Goal: Find specific page/section: Find specific page/section

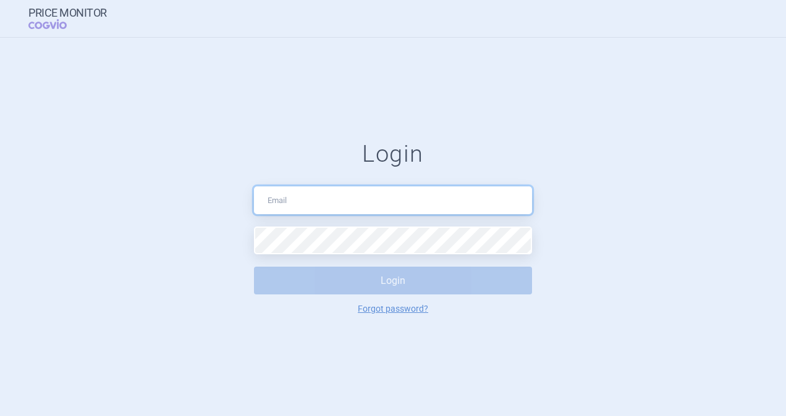
click at [383, 195] on input "text" at bounding box center [393, 201] width 278 height 28
paste input "PO - English lesson 2025, Hromadné PO SÚKL 2025 do konce roku a [PERSON_NAME] r…"
type input "[PERSON_NAME][EMAIL_ADDRESS][DOMAIN_NAME]"
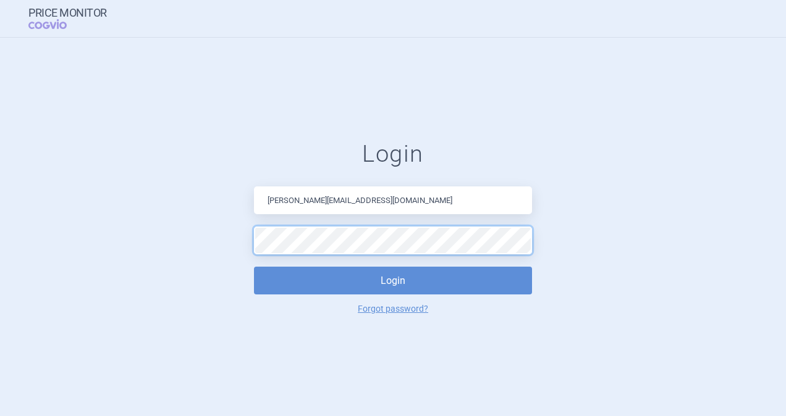
click at [254, 267] on button "Login" at bounding box center [393, 281] width 278 height 28
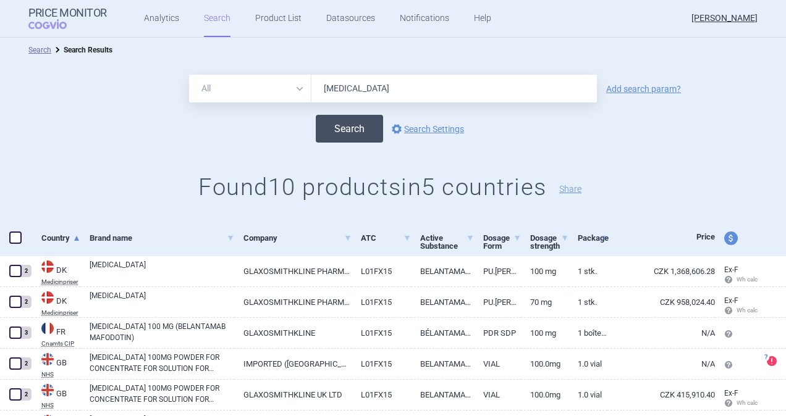
click at [355, 127] on button "Search" at bounding box center [349, 129] width 67 height 28
click at [284, 20] on link "Product List" at bounding box center [278, 18] width 46 height 37
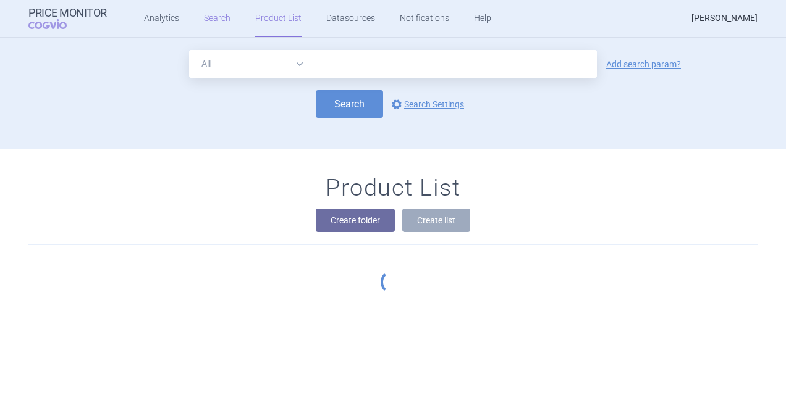
scroll to position [111, 0]
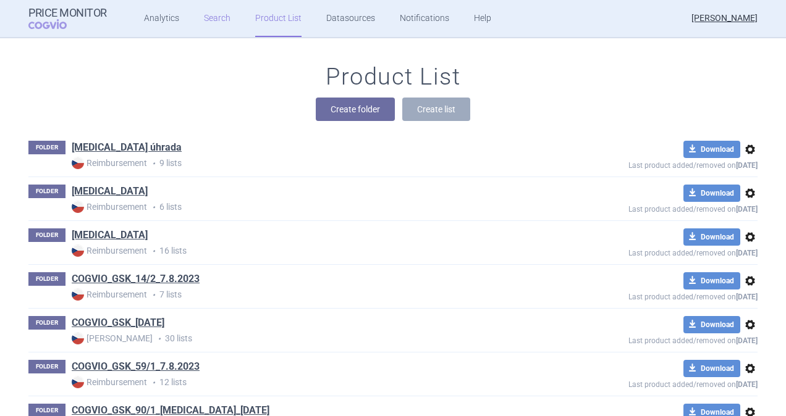
click at [211, 22] on link "Search" at bounding box center [217, 18] width 27 height 37
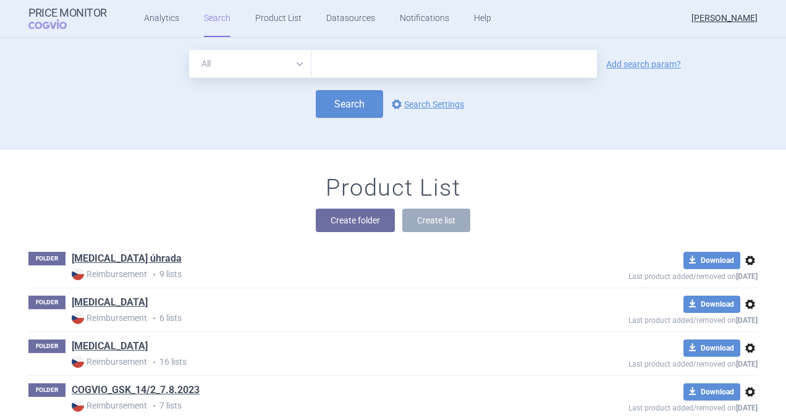
click at [379, 62] on input "text" at bounding box center [453, 64] width 285 height 28
type input "[MEDICAL_DATA]"
click button "Search" at bounding box center [349, 104] width 67 height 28
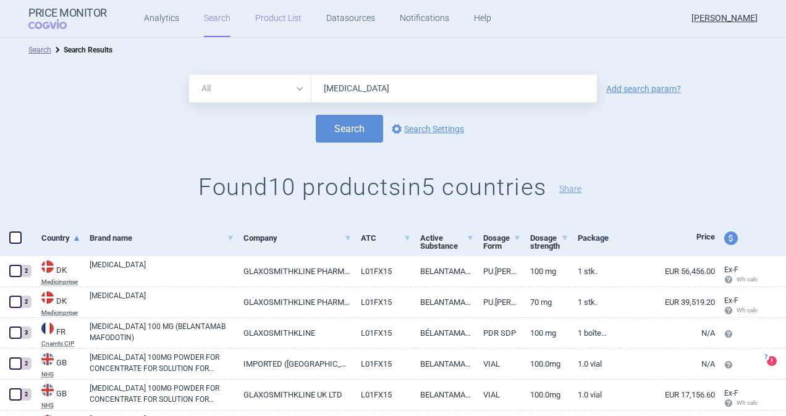
click at [277, 25] on link "Product List" at bounding box center [278, 18] width 46 height 37
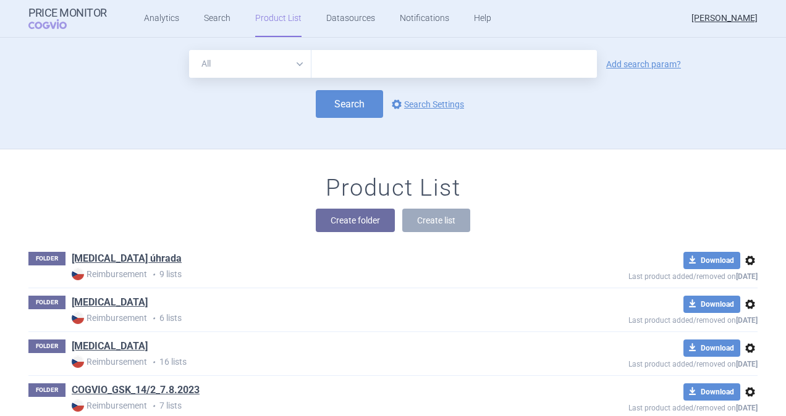
scroll to position [111, 0]
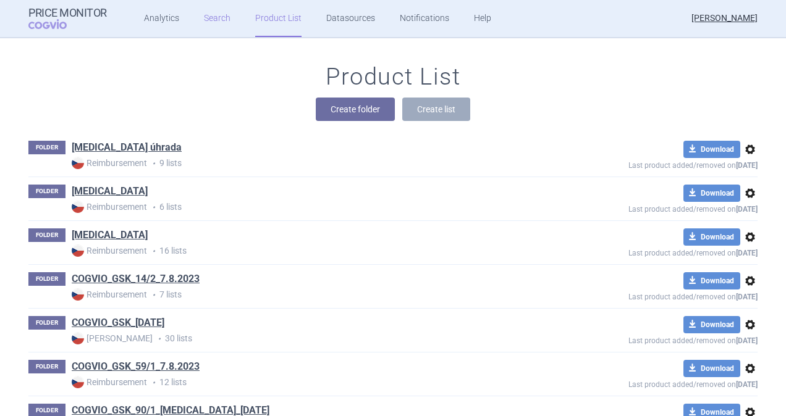
click at [219, 19] on link "Search" at bounding box center [217, 18] width 27 height 37
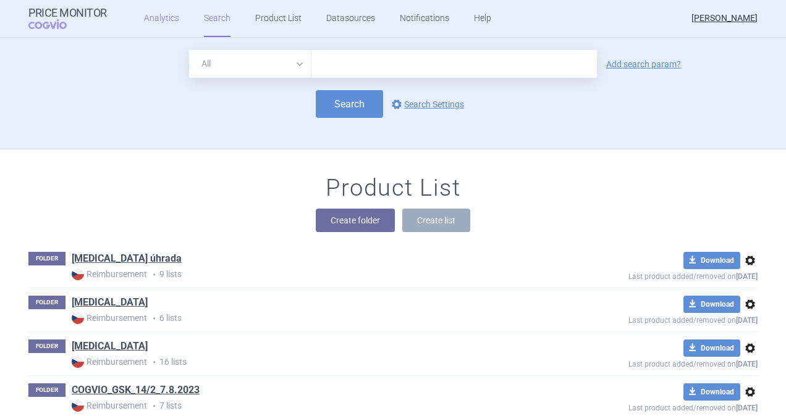
click at [164, 21] on link "Analytics" at bounding box center [161, 18] width 35 height 37
